Goal: Task Accomplishment & Management: Complete application form

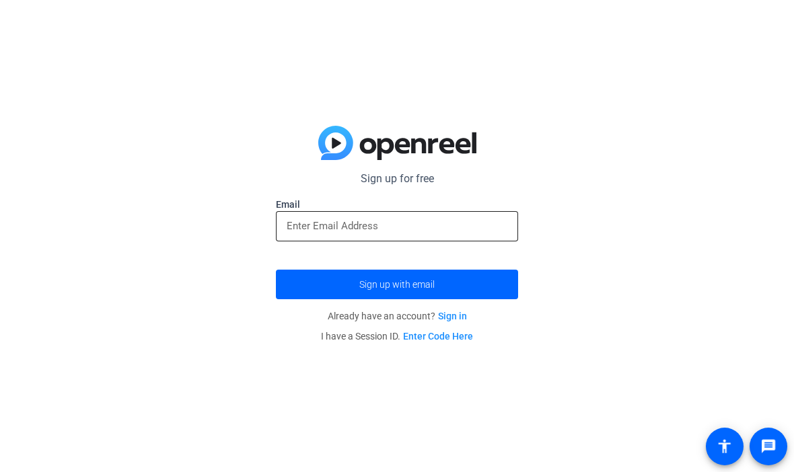
click at [498, 233] on input "email" at bounding box center [397, 226] width 221 height 16
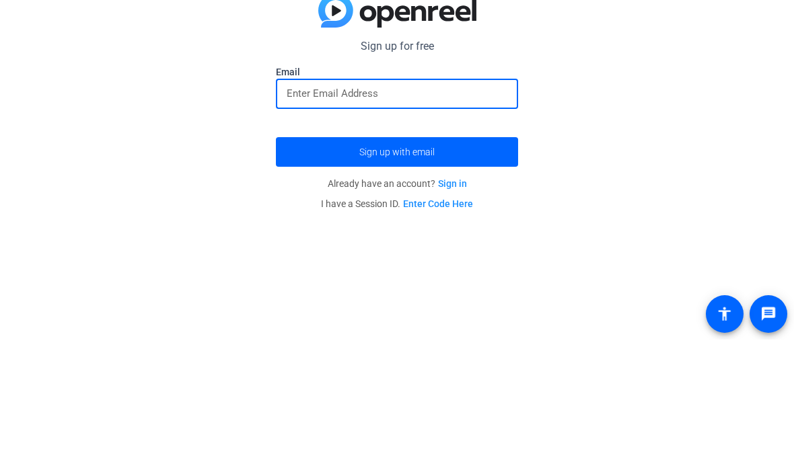
click at [389, 218] on input "email" at bounding box center [397, 226] width 221 height 16
click at [299, 218] on input "email" at bounding box center [397, 226] width 221 height 16
type input "3"
type input "n"
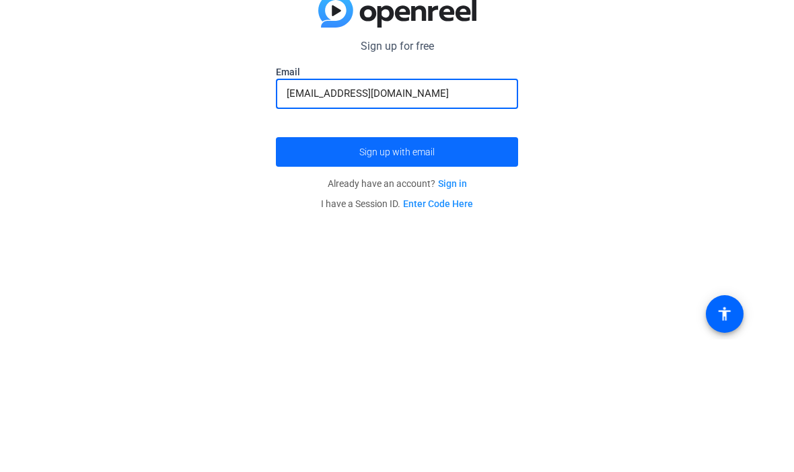
type input "[EMAIL_ADDRESS][DOMAIN_NAME]"
click at [467, 268] on span "submit" at bounding box center [397, 284] width 242 height 32
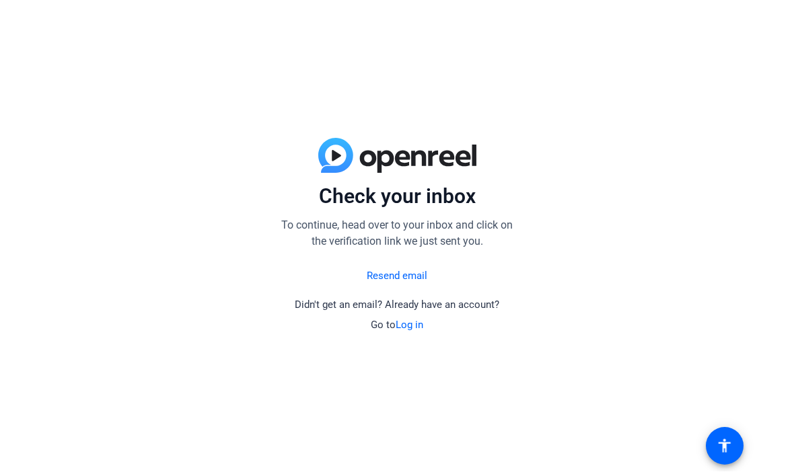
click at [454, 293] on div "Resend email Didn't get an email? Already have an account? Go to Log in" at bounding box center [397, 297] width 242 height 73
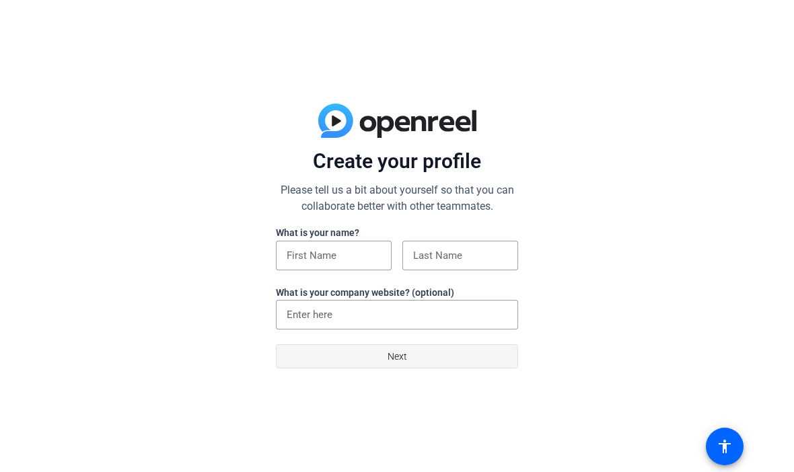
click at [469, 357] on span at bounding box center [396, 356] width 241 height 32
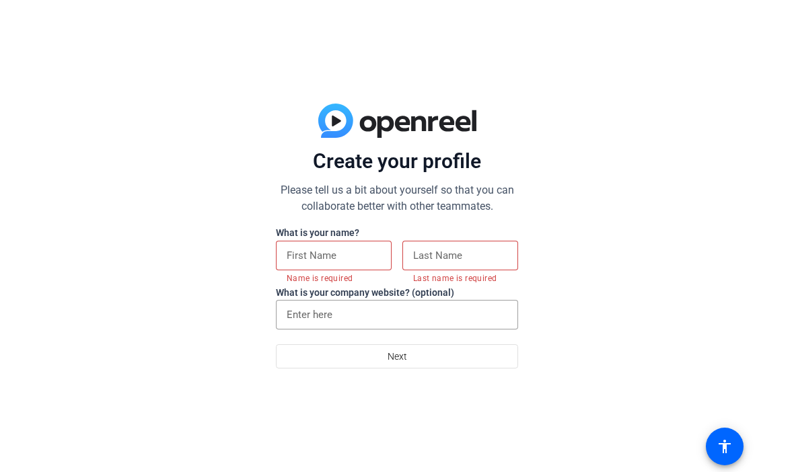
click at [371, 262] on input at bounding box center [334, 256] width 94 height 16
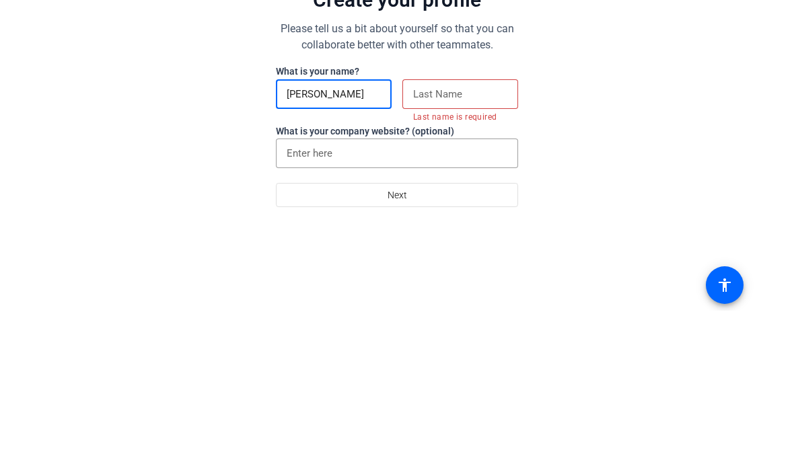
type input "Bob"
click at [476, 248] on input at bounding box center [460, 256] width 94 height 16
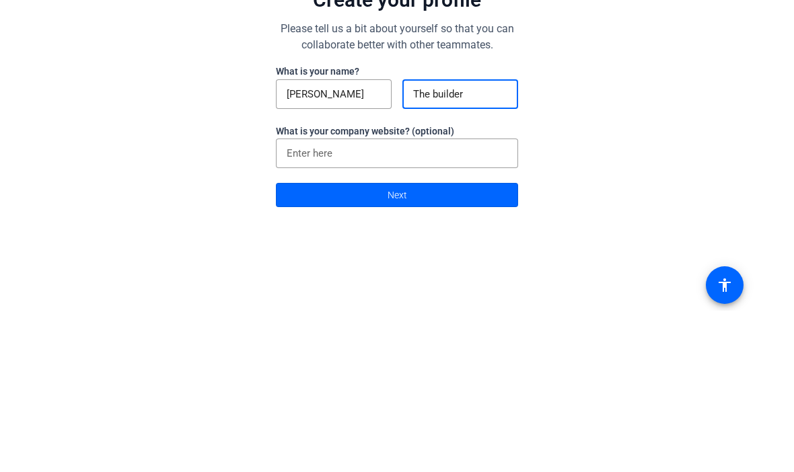
type input "The builder"
click at [626, 110] on div "Create your profile Please tell us a bit about yourself so that you can collabo…" at bounding box center [397, 236] width 794 height 472
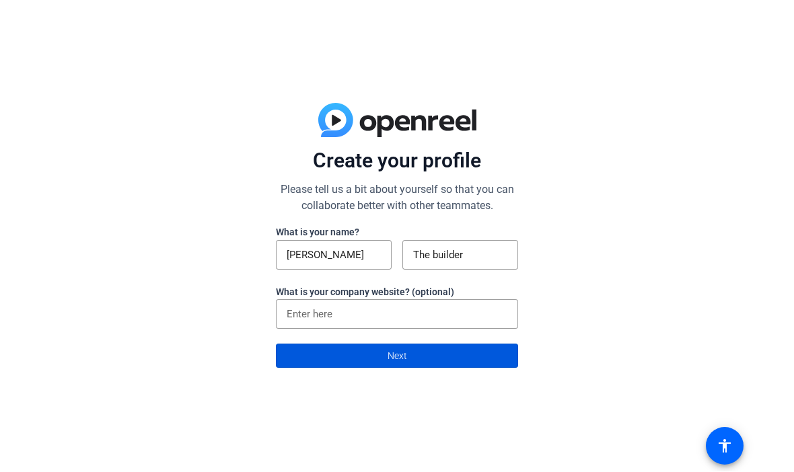
click at [484, 361] on span at bounding box center [396, 356] width 241 height 32
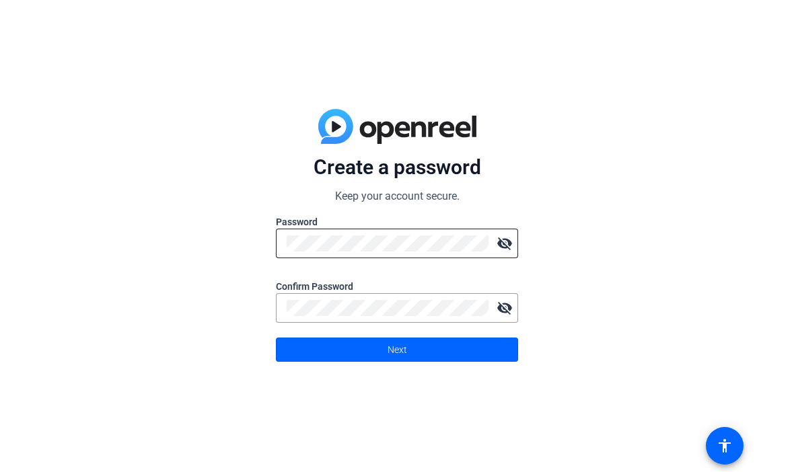
click at [508, 240] on mat-icon "visibility_off" at bounding box center [504, 244] width 27 height 27
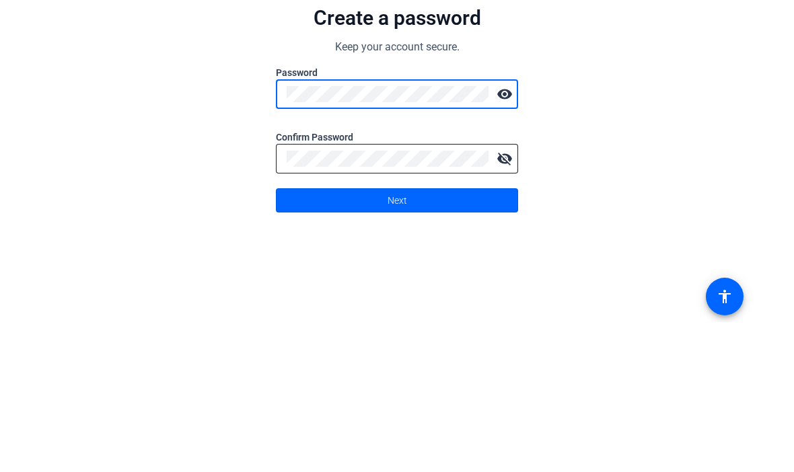
click at [508, 295] on mat-icon "visibility_off" at bounding box center [504, 308] width 27 height 27
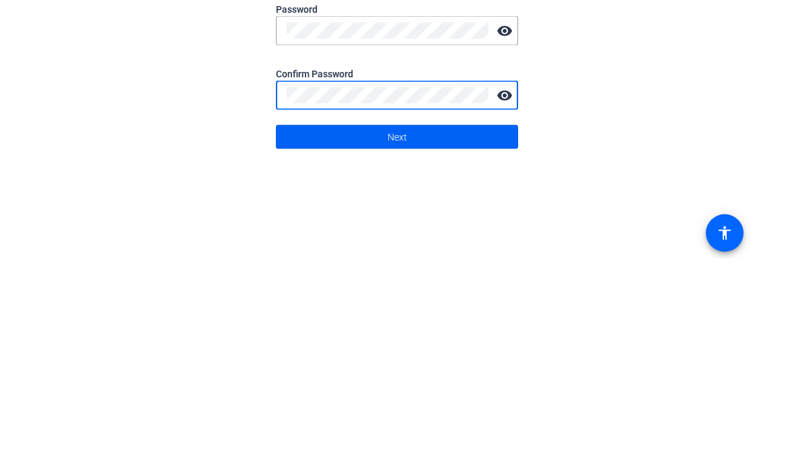
click at [500, 334] on span at bounding box center [396, 350] width 241 height 32
